Goal: Information Seeking & Learning: Learn about a topic

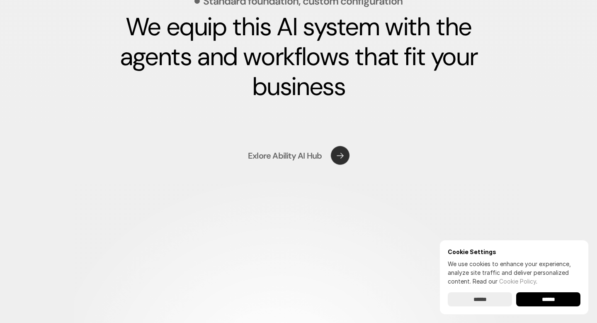
scroll to position [1242, 0]
click at [335, 155] on use at bounding box center [338, 154] width 27 height 27
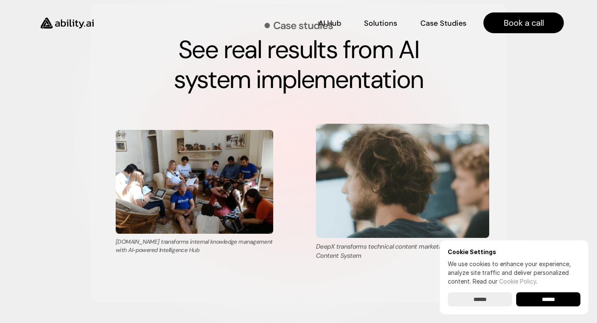
scroll to position [1468, 0]
click at [327, 192] on img at bounding box center [402, 181] width 173 height 114
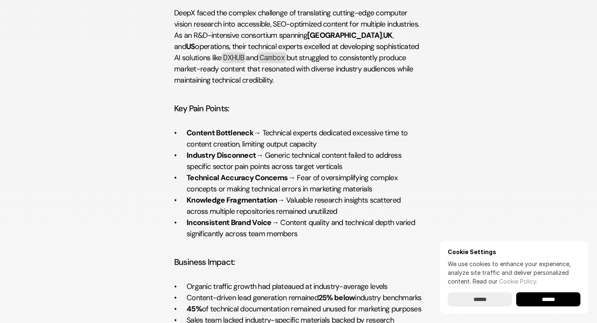
scroll to position [514, 0]
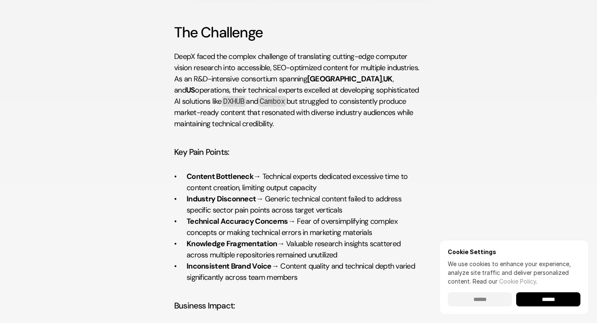
click at [484, 295] on input "******" at bounding box center [480, 299] width 64 height 14
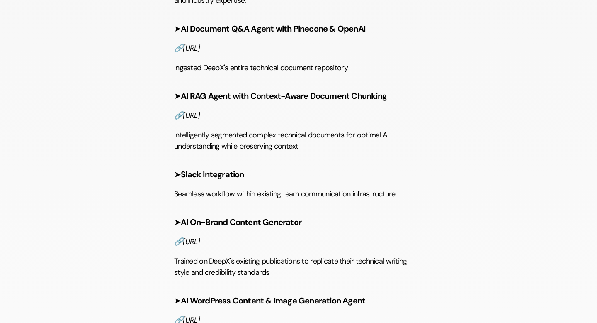
scroll to position [1027, 0]
drag, startPoint x: 186, startPoint y: 116, endPoint x: 237, endPoint y: 115, distance: 51.0
click at [237, 101] on strong "AI RAG Agent with Context-Aware Document Chunking" at bounding box center [284, 95] width 206 height 11
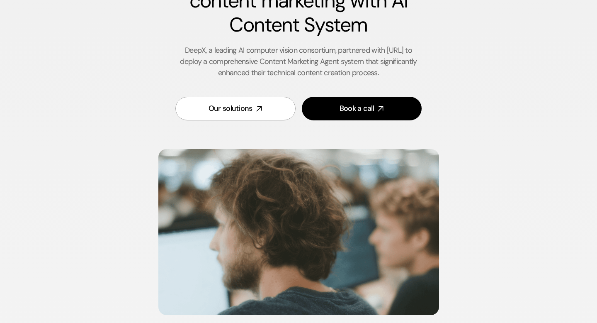
scroll to position [0, 0]
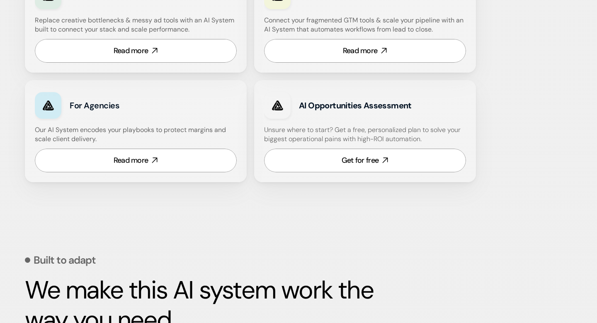
scroll to position [567, 0]
